Goal: Task Accomplishment & Management: Complete application form

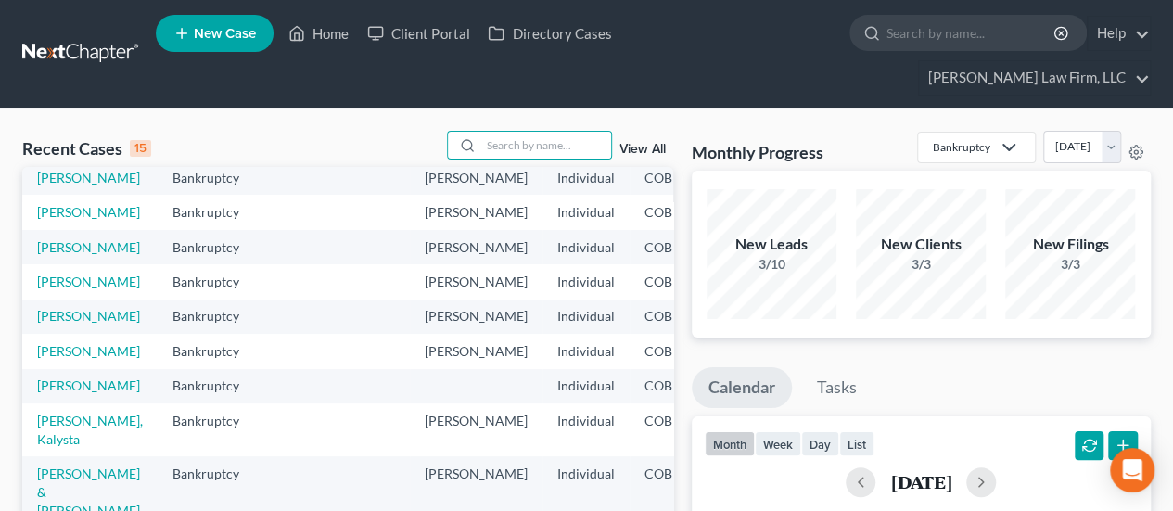
scroll to position [464, 0]
click at [71, 377] on link "[PERSON_NAME]" at bounding box center [88, 385] width 103 height 16
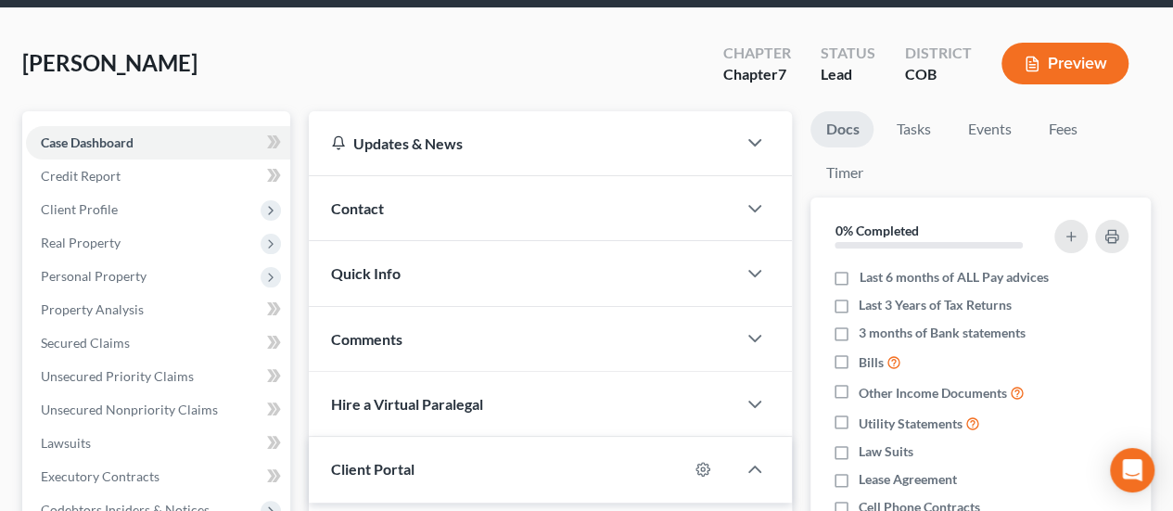
scroll to position [93, 0]
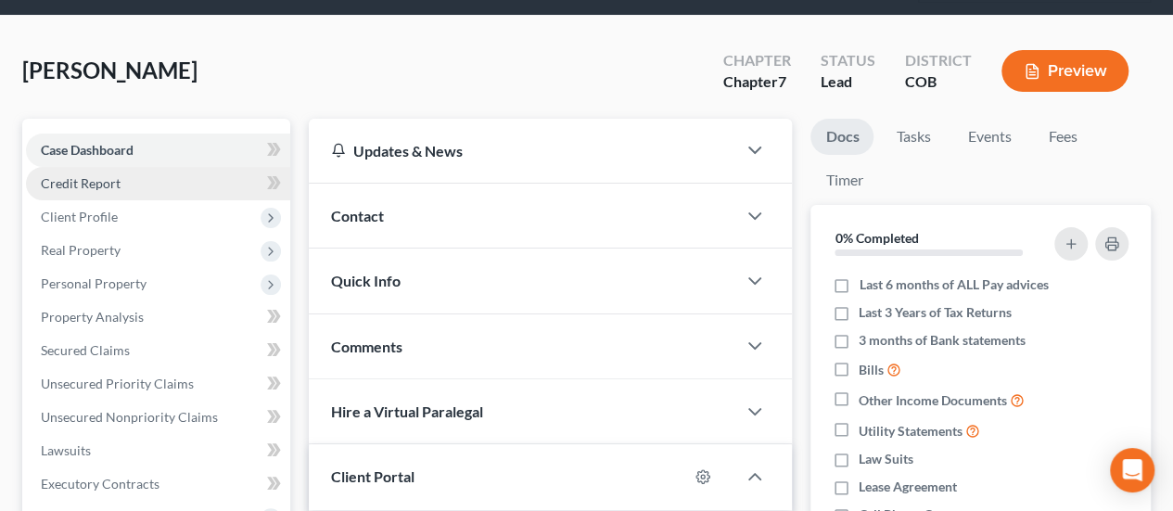
click at [117, 175] on span "Credit Report" at bounding box center [81, 183] width 80 height 16
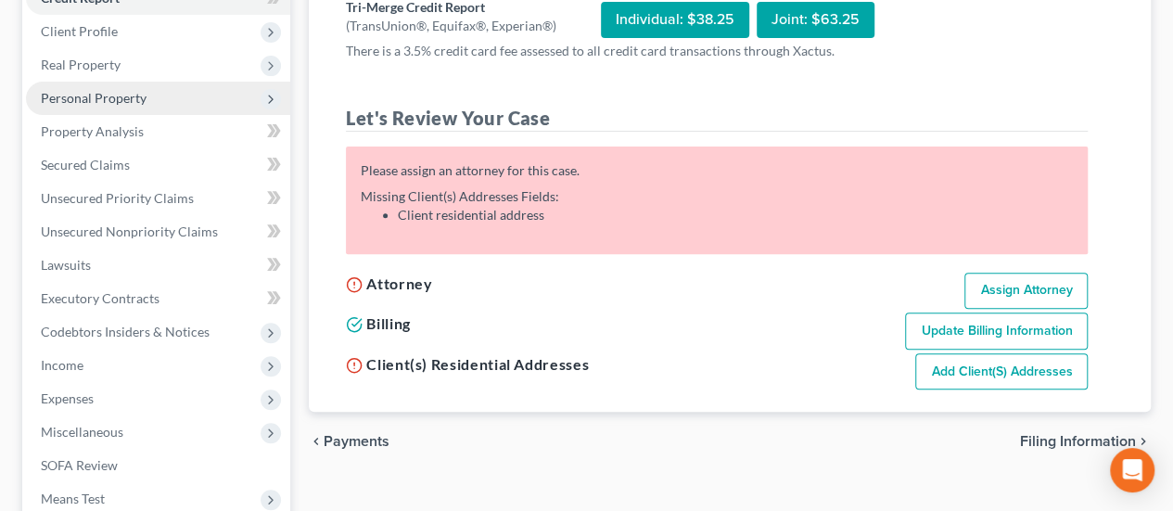
scroll to position [93, 0]
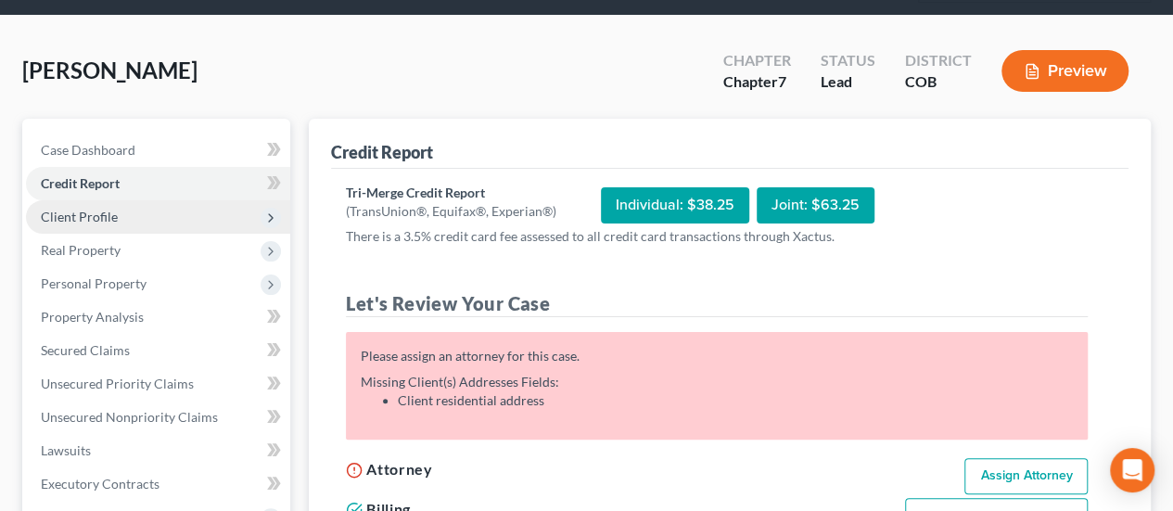
click at [120, 200] on span "Client Profile" at bounding box center [158, 216] width 264 height 33
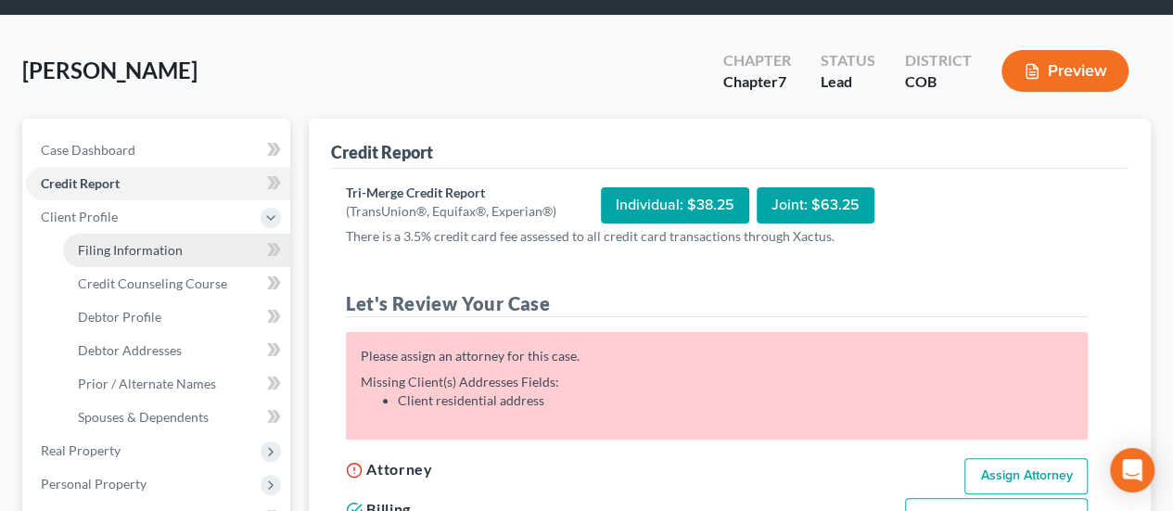
click at [191, 234] on link "Filing Information" at bounding box center [176, 250] width 227 height 33
select select "1"
select select "0"
select select "5"
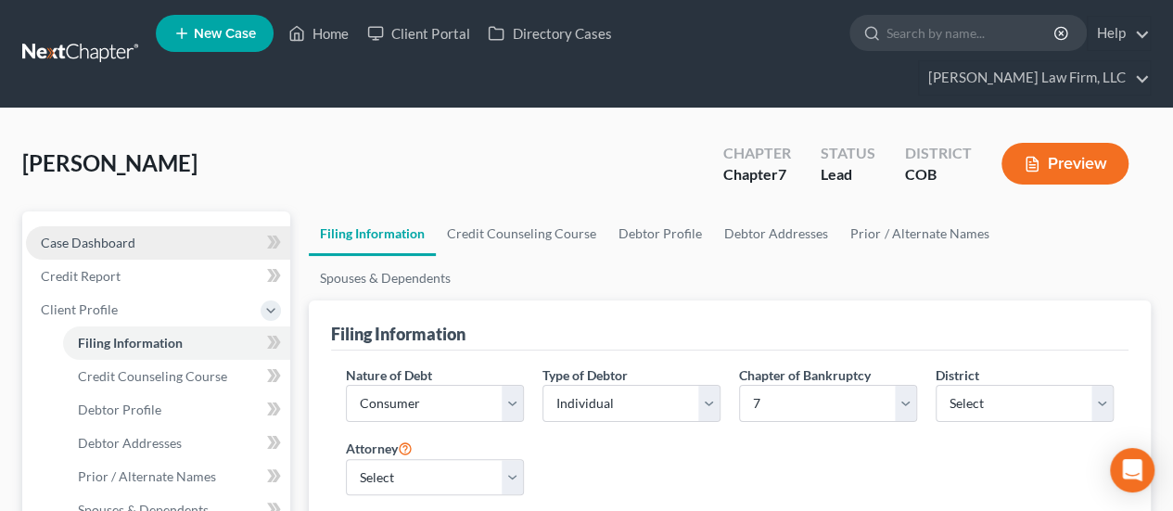
click at [159, 226] on link "Case Dashboard" at bounding box center [158, 242] width 264 height 33
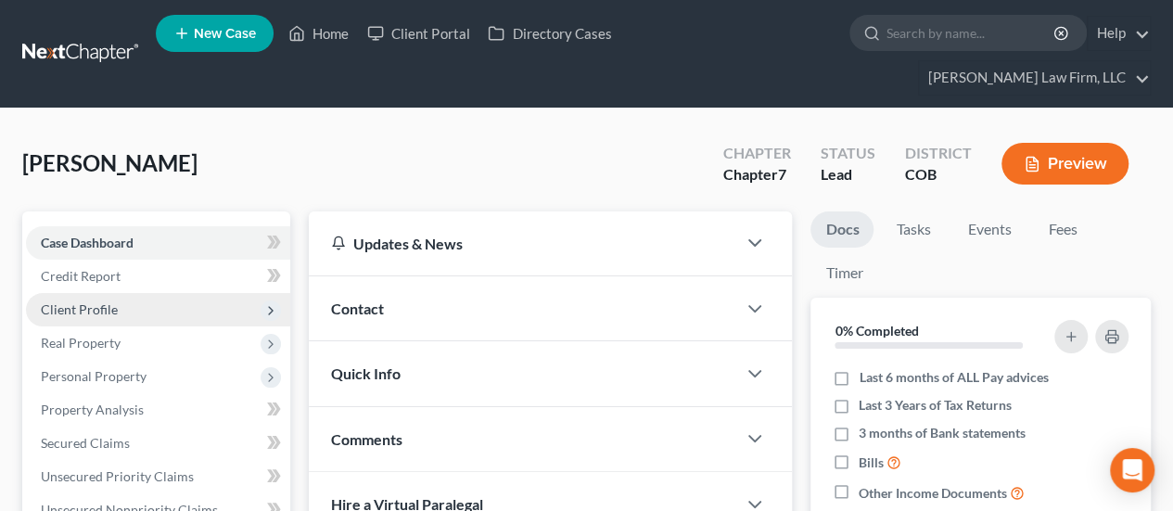
click at [111, 293] on span "Client Profile" at bounding box center [158, 309] width 264 height 33
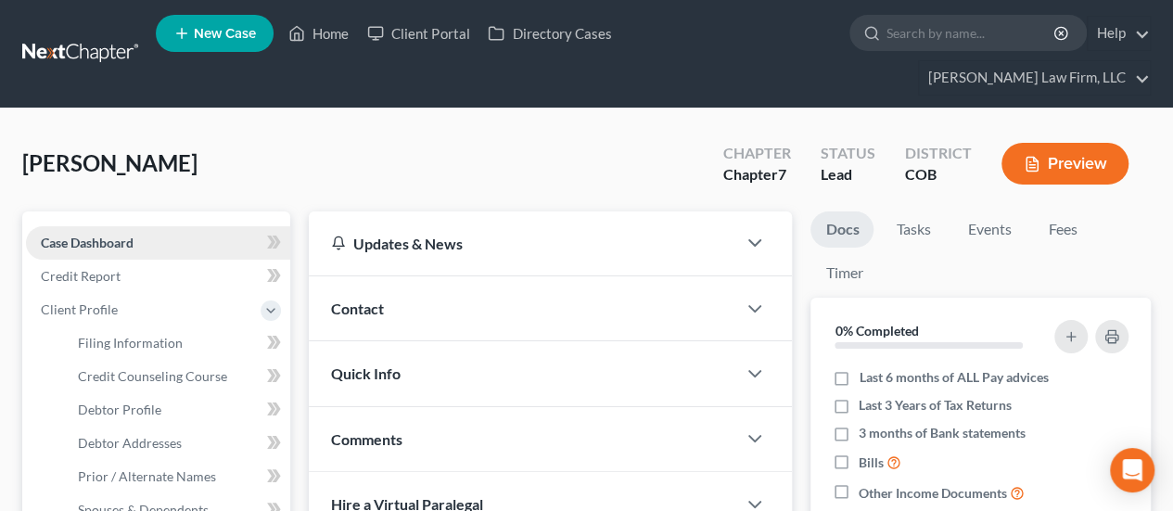
click at [197, 226] on link "Case Dashboard" at bounding box center [158, 242] width 264 height 33
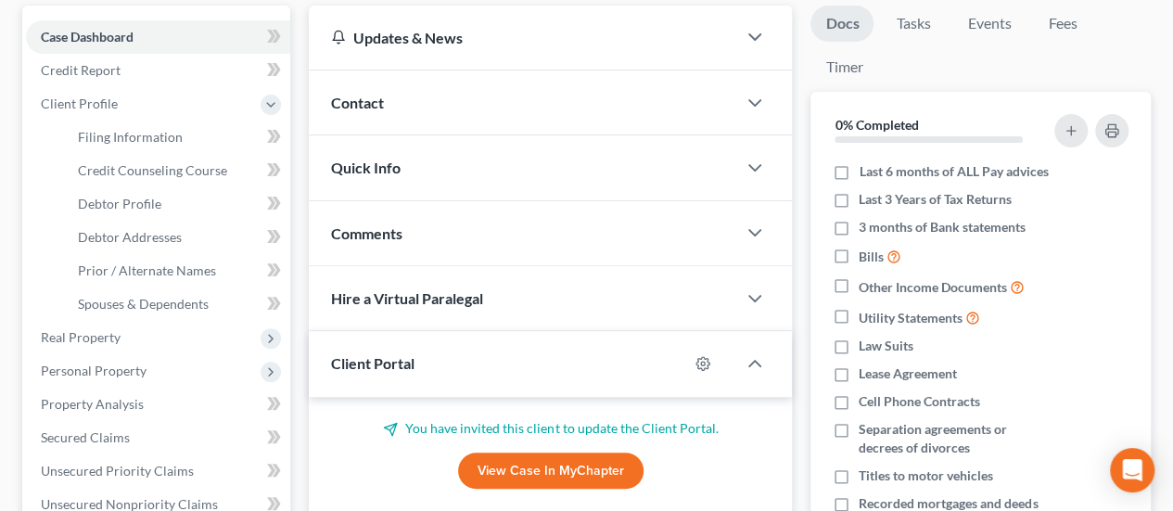
scroll to position [278, 0]
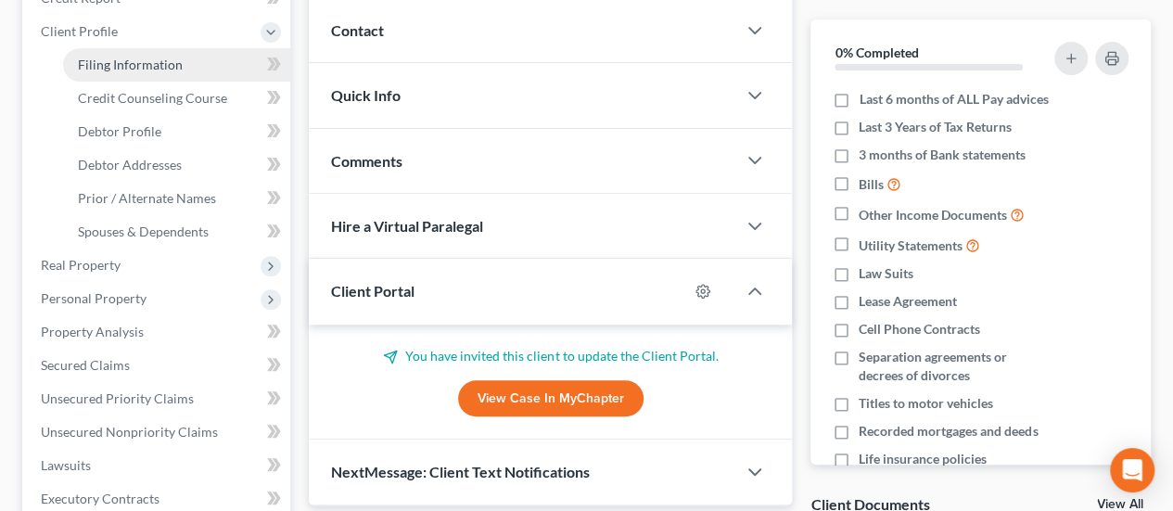
click at [182, 48] on link "Filing Information" at bounding box center [176, 64] width 227 height 33
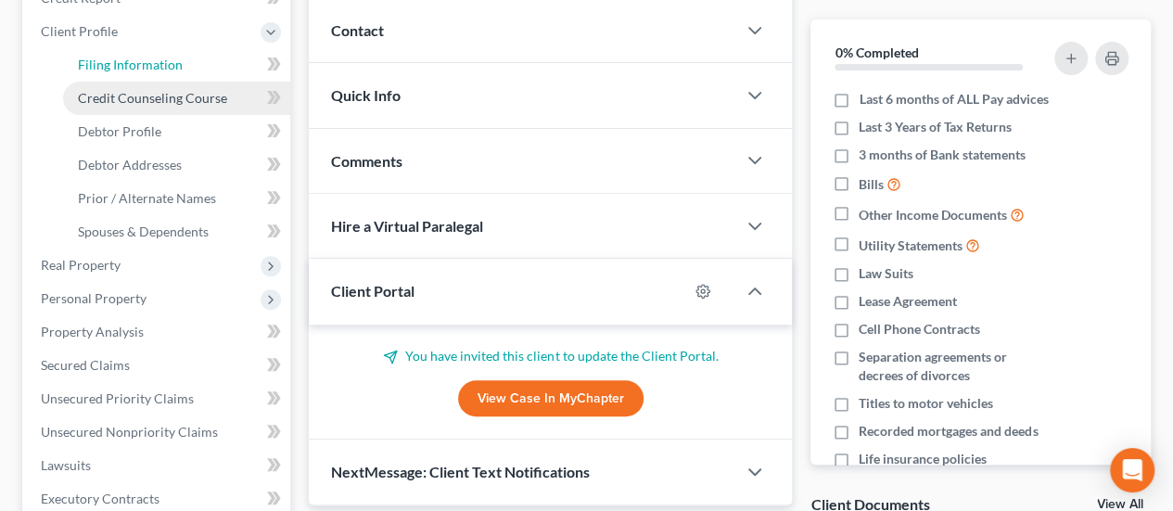
select select "1"
select select "0"
select select "11"
select select "5"
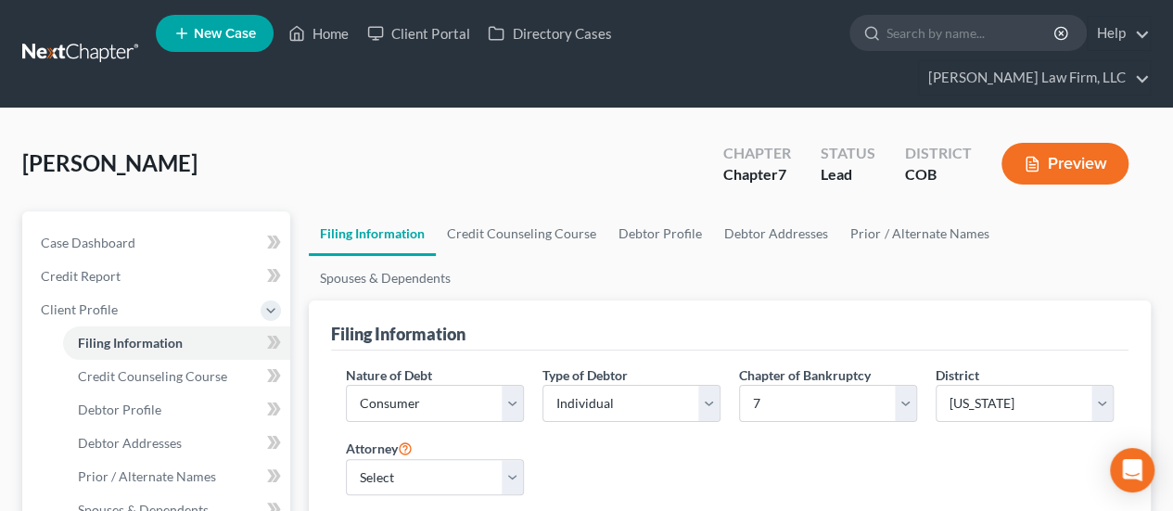
scroll to position [93, 0]
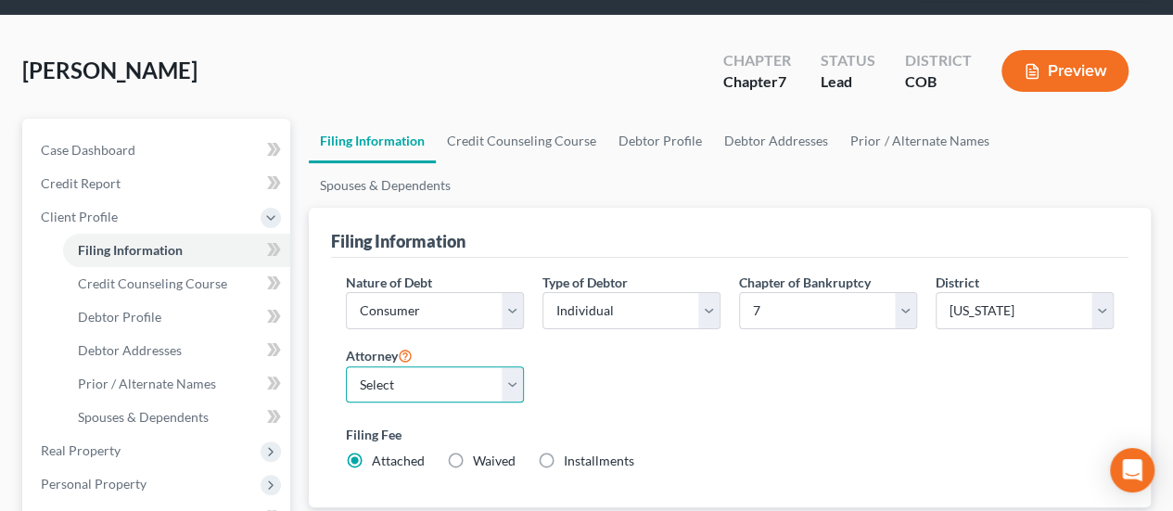
click at [508, 366] on select "Select [PERSON_NAME] - COB [PERSON_NAME] - COB [PERSON_NAME] - COB" at bounding box center [435, 384] width 178 height 37
select select "2"
click at [346, 366] on select "Select [PERSON_NAME] - COB [PERSON_NAME] - COB [PERSON_NAME] - COB" at bounding box center [435, 384] width 178 height 37
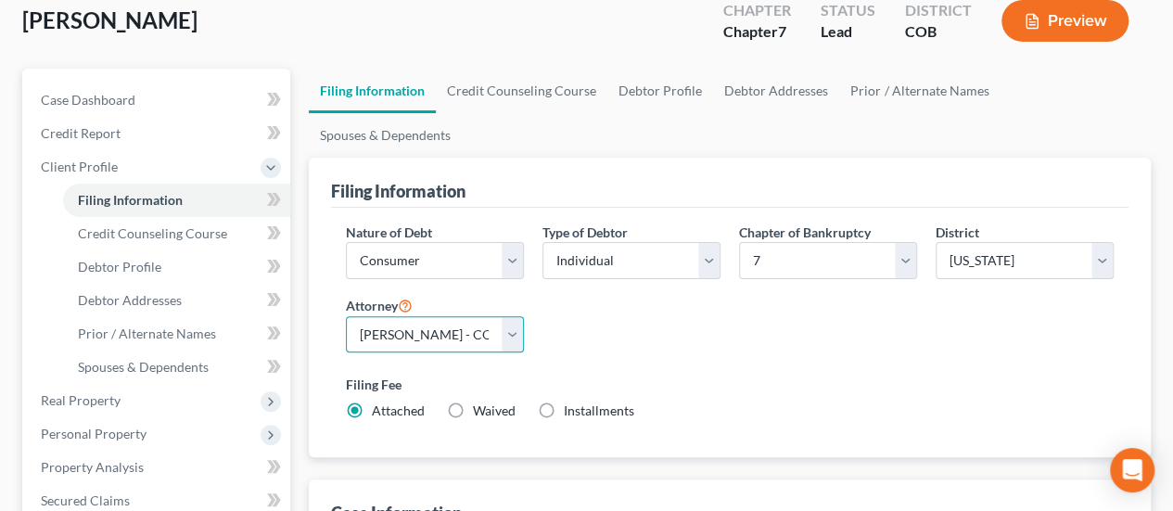
scroll to position [185, 0]
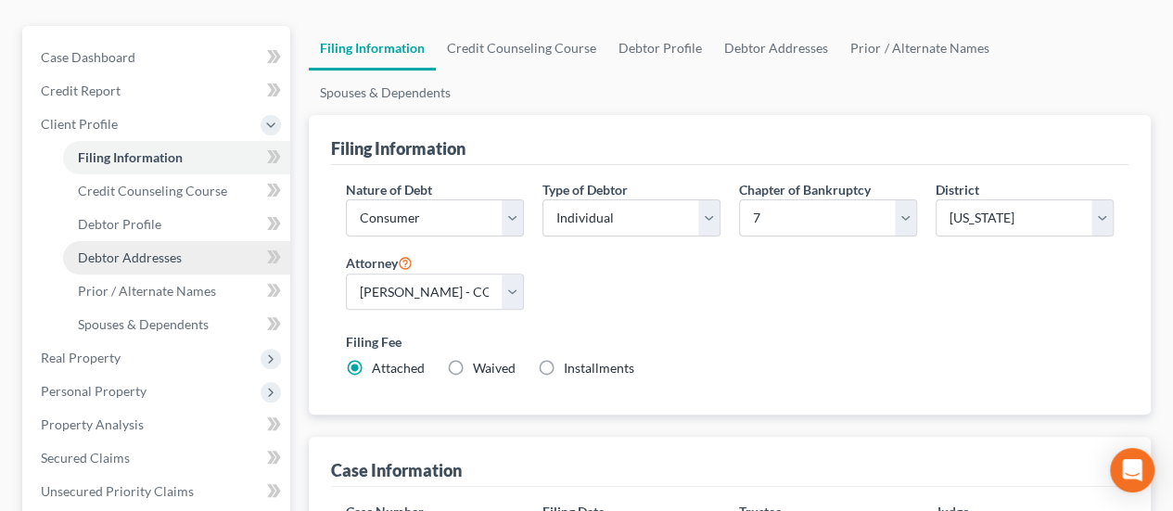
click at [187, 241] on link "Debtor Addresses" at bounding box center [176, 257] width 227 height 33
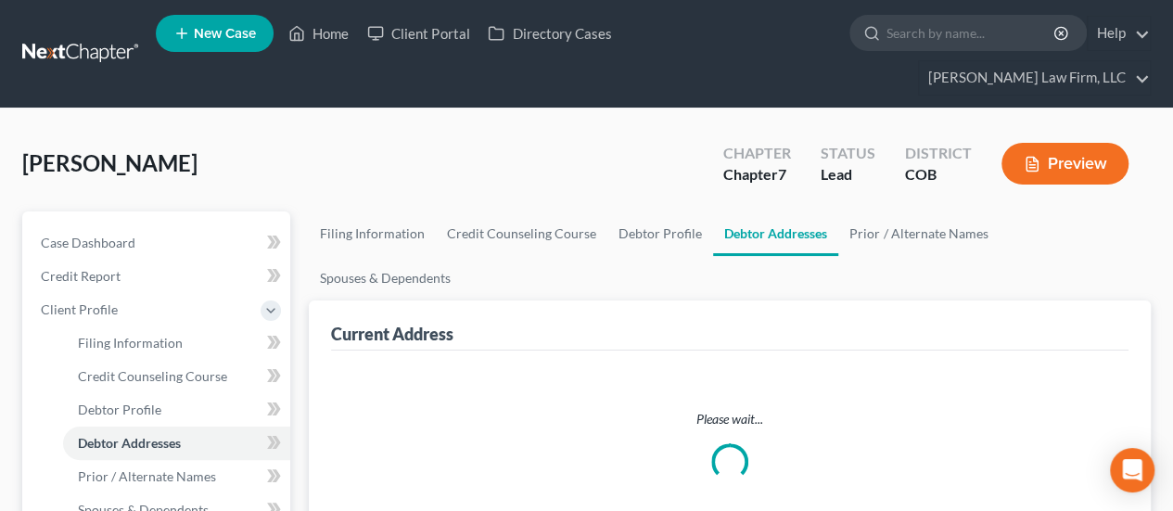
select select "0"
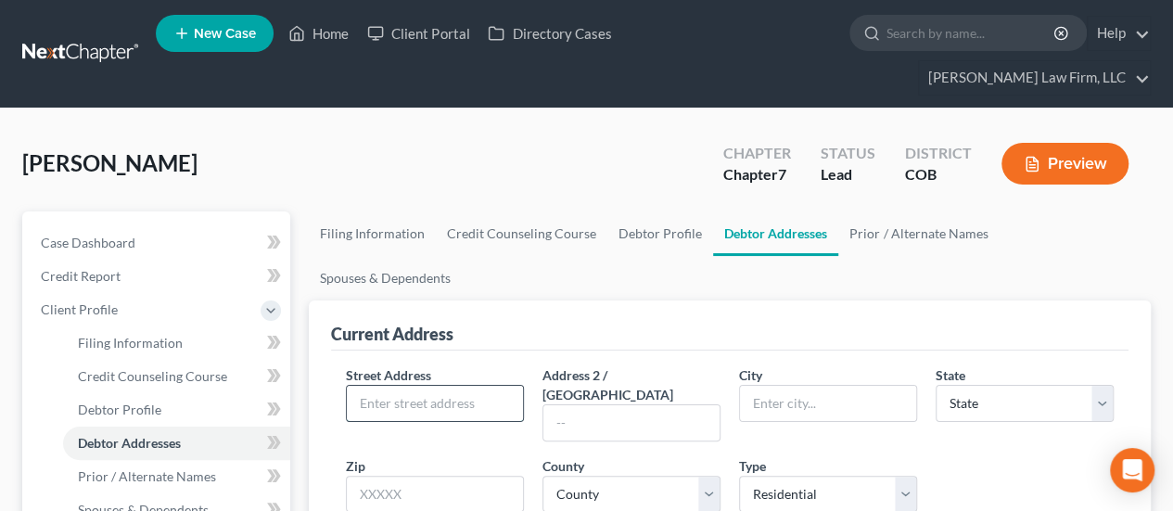
click at [399, 386] on input "text" at bounding box center [435, 403] width 176 height 35
type input "[STREET_ADDRESS][PERSON_NAME]"
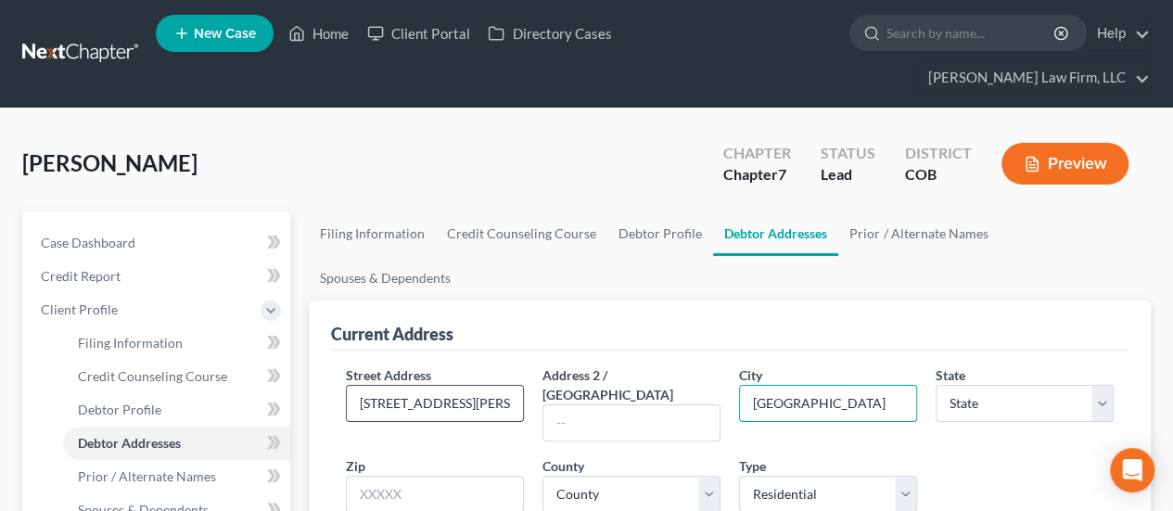
type input "[GEOGRAPHIC_DATA]"
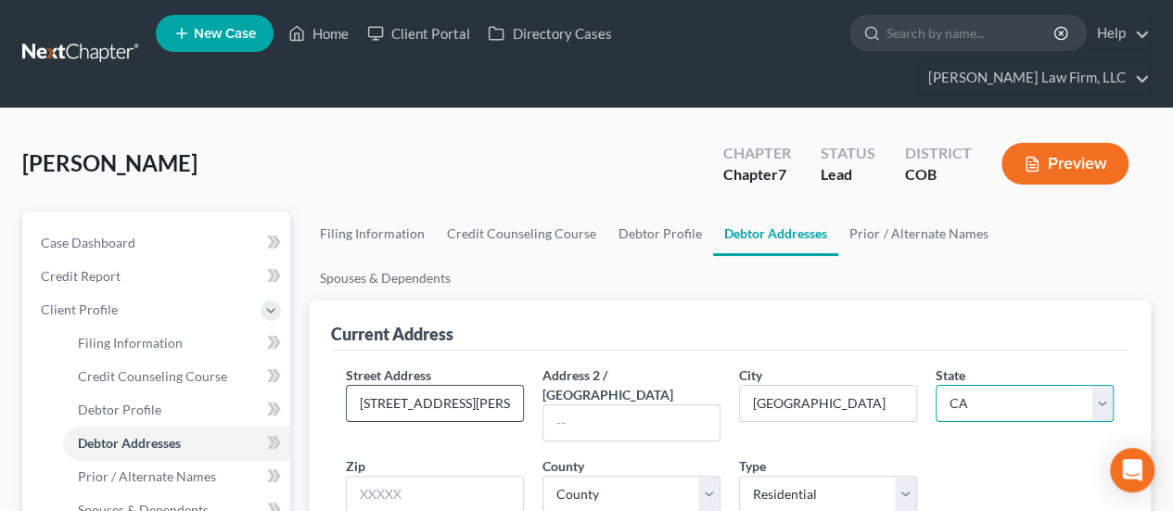
select select "5"
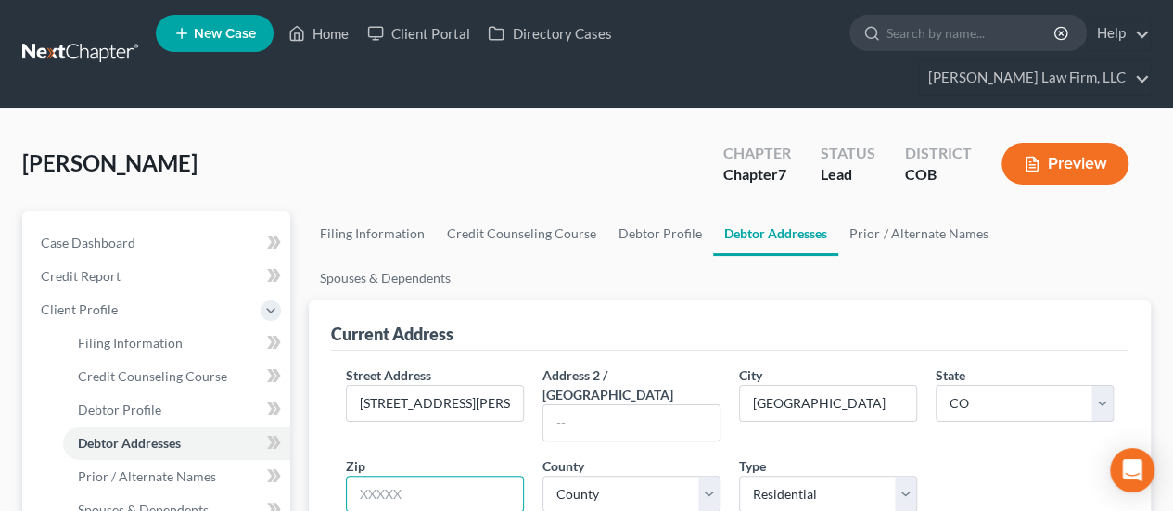
click at [441, 476] on input "text" at bounding box center [435, 494] width 178 height 37
type input "80219"
click at [704, 476] on select "County [GEOGRAPHIC_DATA] [GEOGRAPHIC_DATA] [GEOGRAPHIC_DATA] [GEOGRAPHIC_DATA] …" at bounding box center [631, 494] width 178 height 37
select select "16"
click at [542, 476] on select "County [GEOGRAPHIC_DATA] [GEOGRAPHIC_DATA] [GEOGRAPHIC_DATA] [GEOGRAPHIC_DATA] …" at bounding box center [631, 494] width 178 height 37
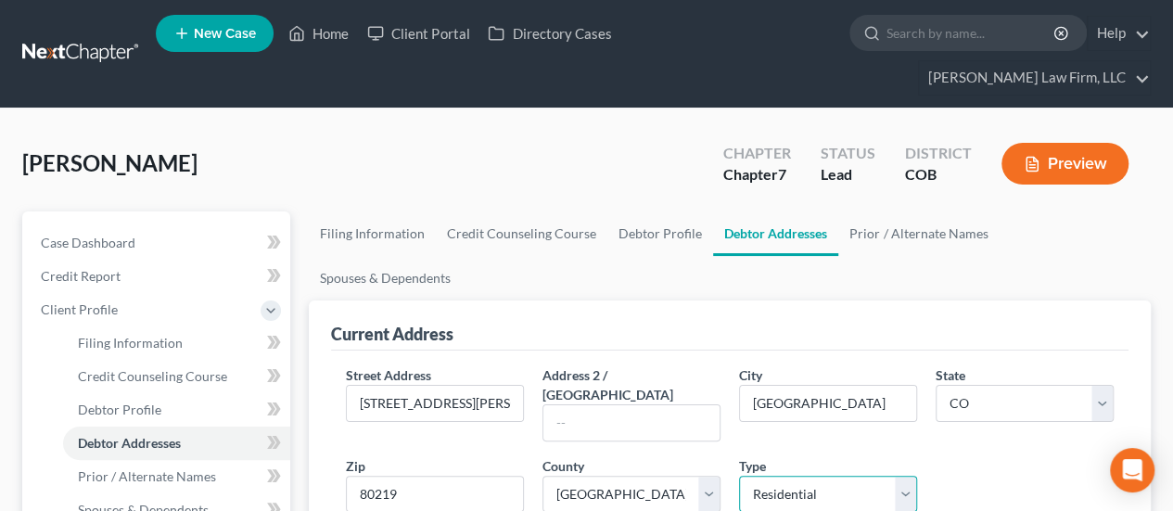
click at [904, 476] on select "Select Residential Mailing Rental Business" at bounding box center [828, 494] width 178 height 37
click at [990, 401] on div "Street Address * [STREET_ADDRESS][PERSON_NAME] * [GEOGRAPHIC_DATA] * State [US_…" at bounding box center [730, 463] width 786 height 196
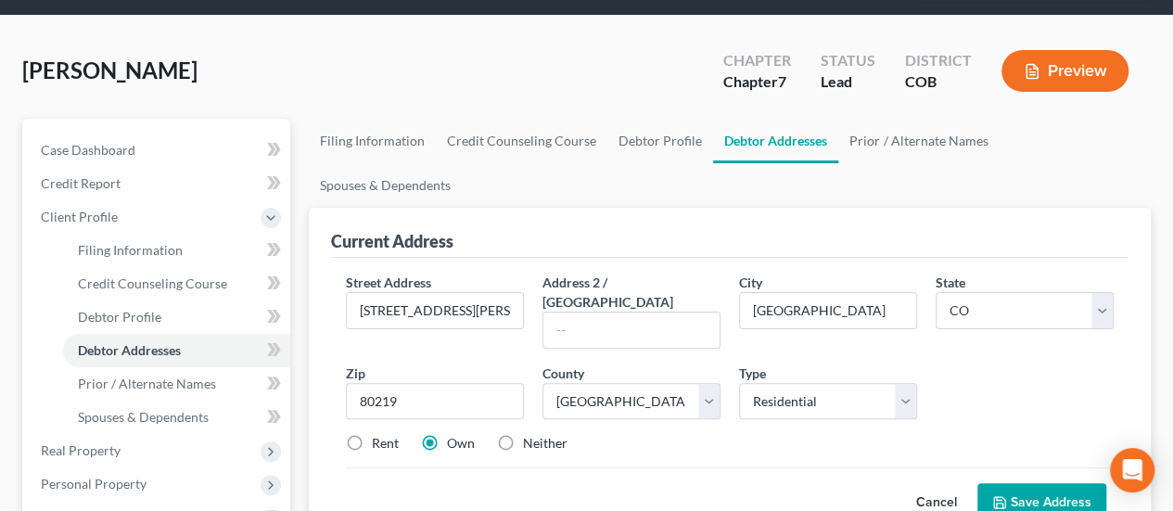
scroll to position [371, 0]
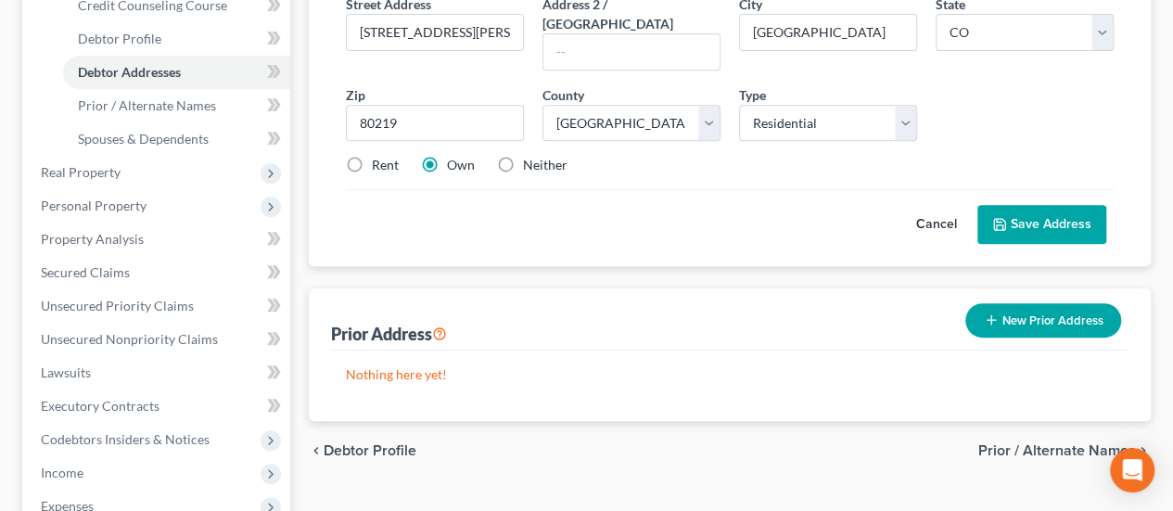
click at [1036, 205] on button "Save Address" at bounding box center [1041, 224] width 129 height 39
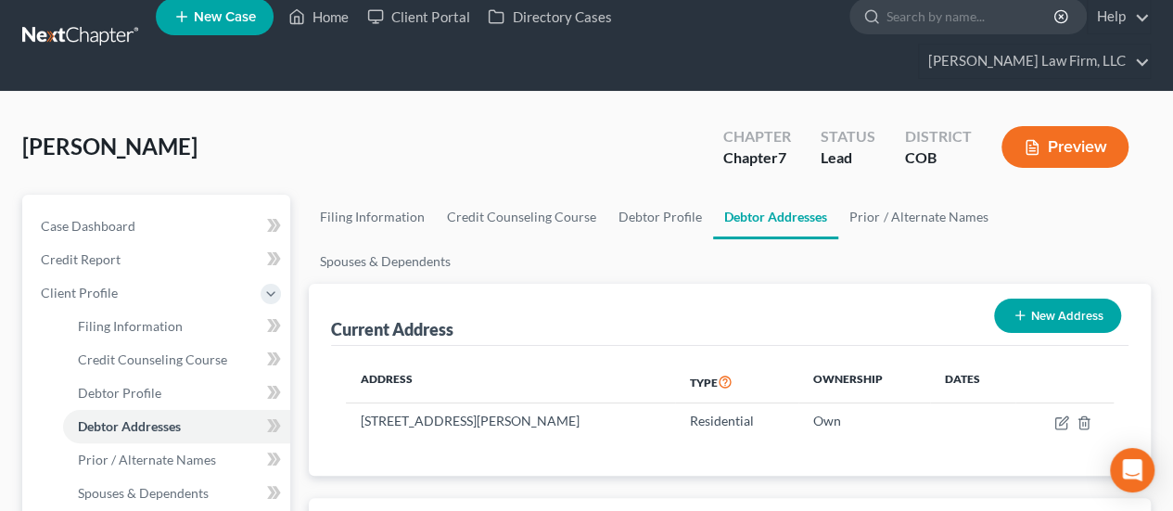
scroll to position [0, 0]
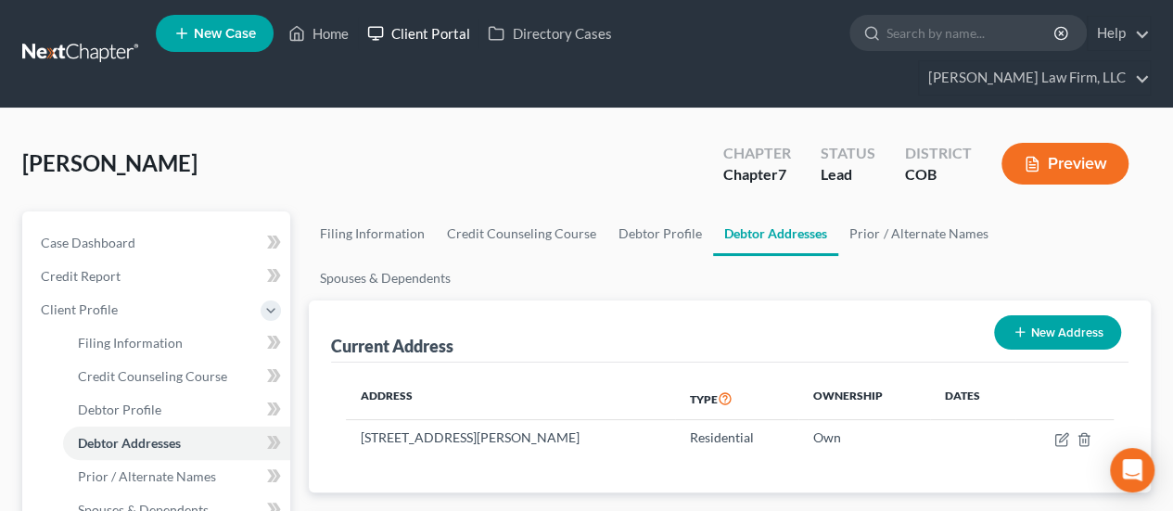
click at [406, 36] on link "Client Portal" at bounding box center [418, 33] width 121 height 33
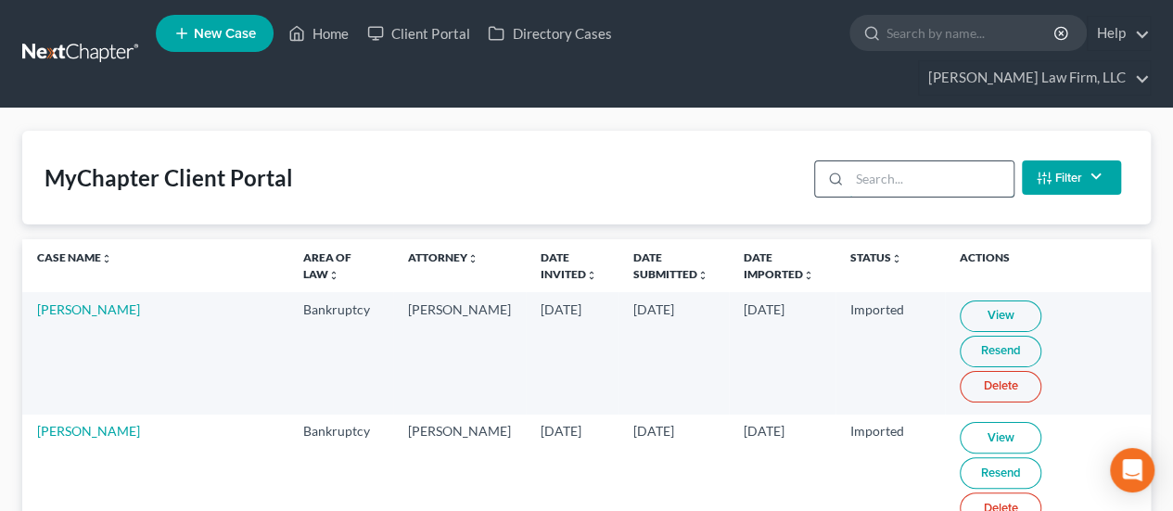
click at [860, 161] on input "search" at bounding box center [931, 178] width 164 height 35
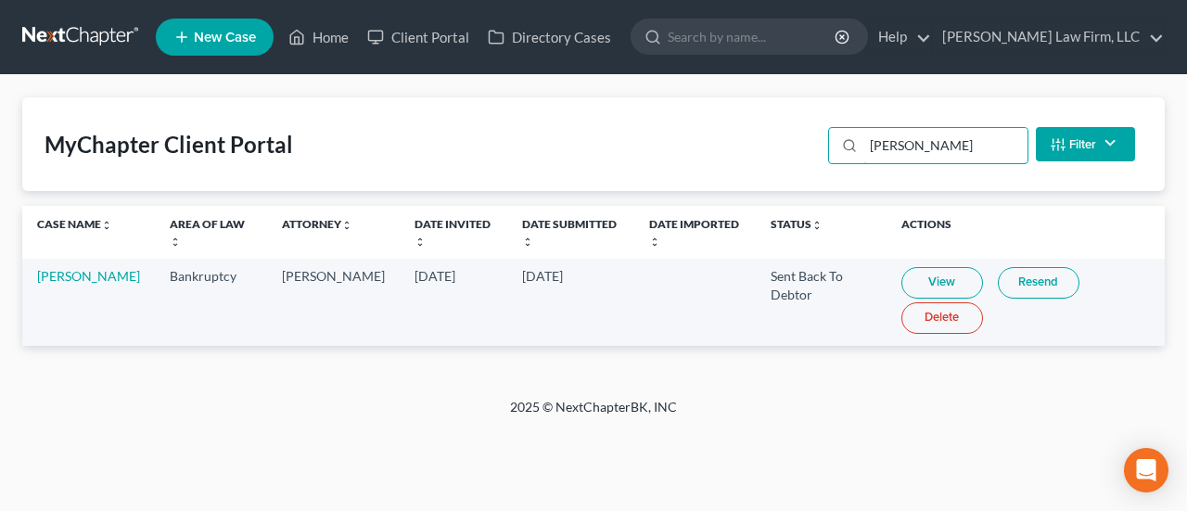
type input "[PERSON_NAME]"
click at [927, 285] on link "View" at bounding box center [942, 283] width 82 height 32
click at [70, 279] on link "[PERSON_NAME]" at bounding box center [88, 276] width 103 height 16
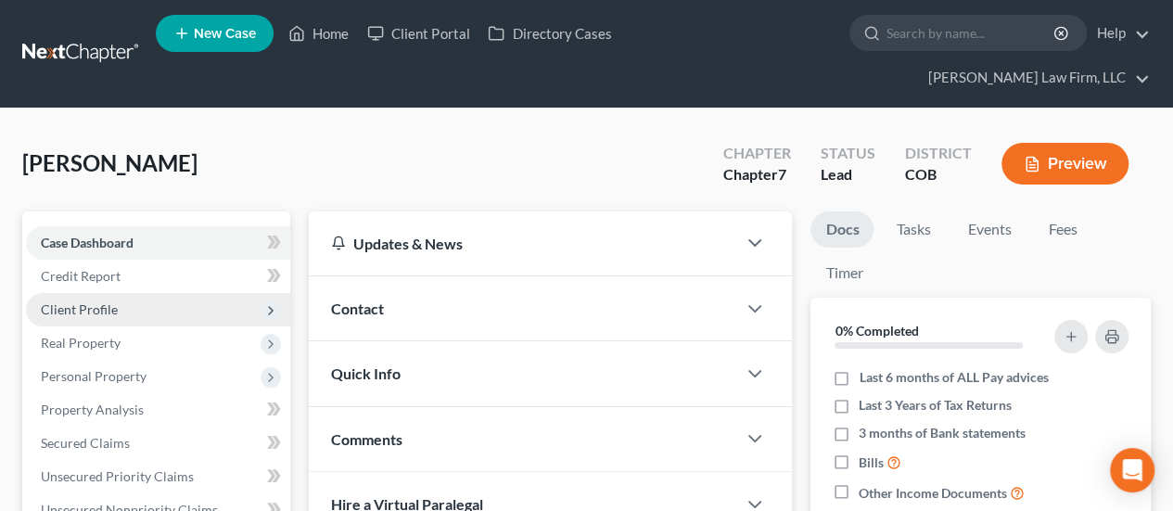
click at [161, 293] on span "Client Profile" at bounding box center [158, 309] width 264 height 33
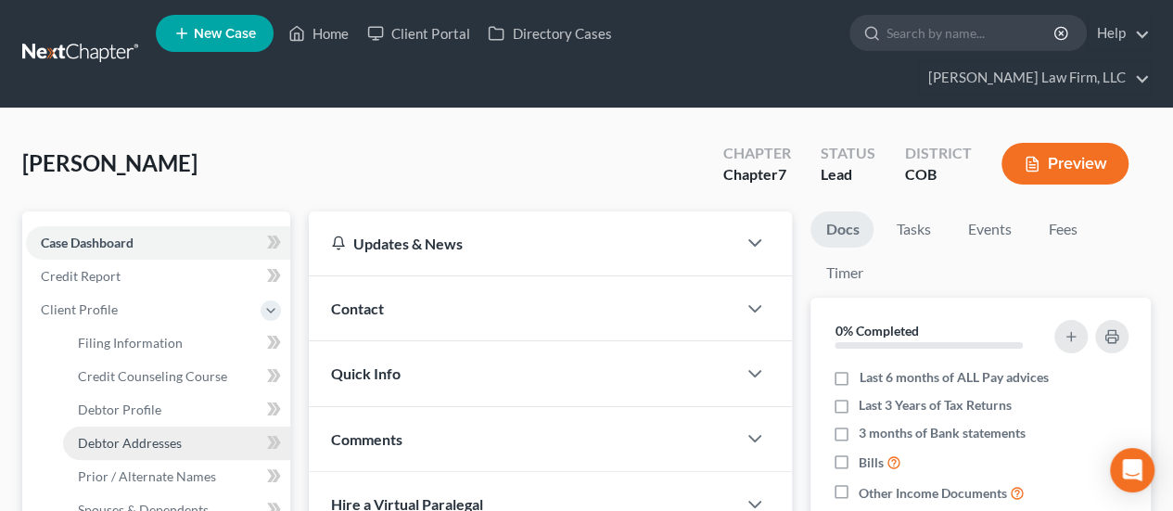
click at [195, 427] on link "Debtor Addresses" at bounding box center [176, 443] width 227 height 33
